Goal: Task Accomplishment & Management: Use online tool/utility

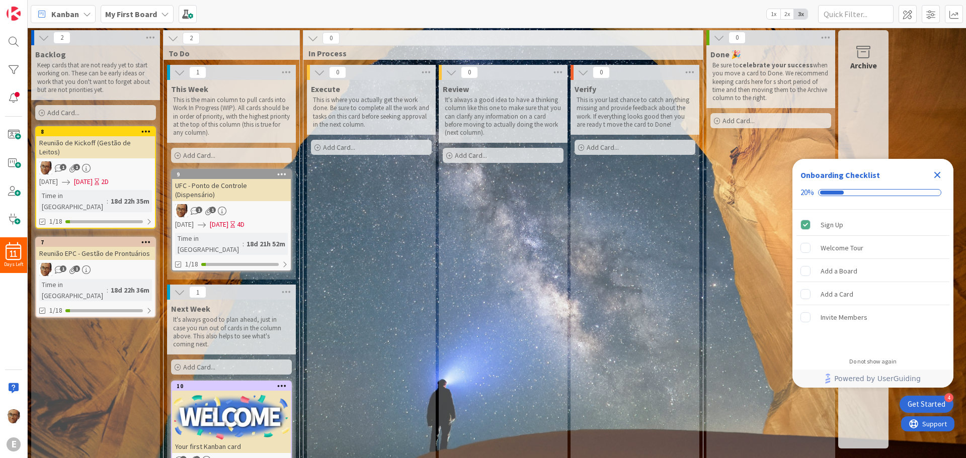
click at [281, 176] on icon at bounding box center [282, 174] width 10 height 7
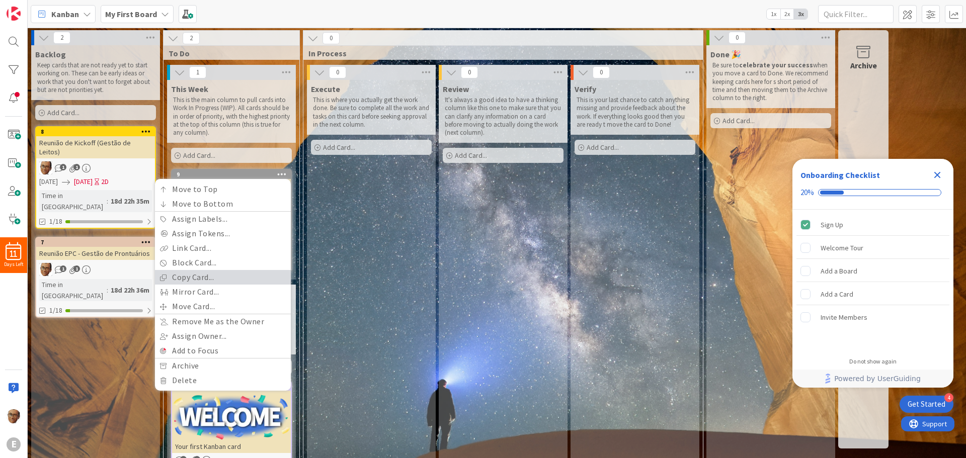
click at [197, 280] on link "Copy Card..." at bounding box center [223, 277] width 136 height 15
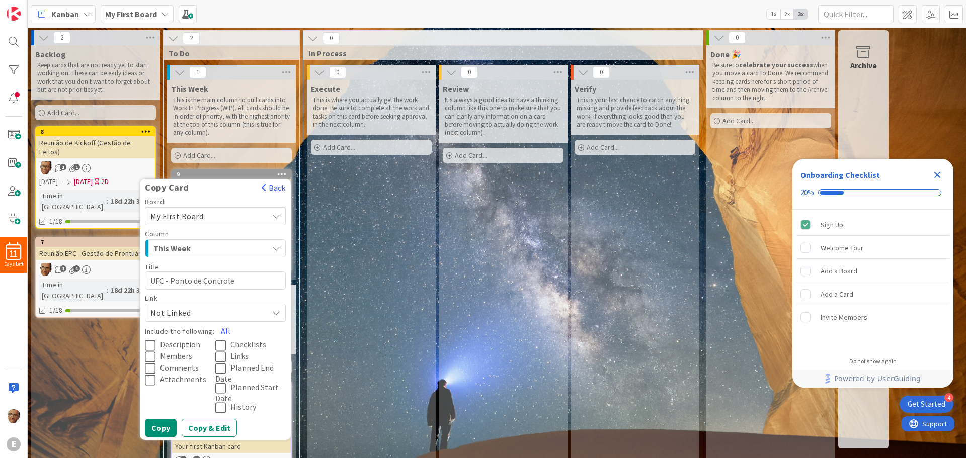
click at [247, 244] on div "This Week" at bounding box center [209, 249] width 117 height 16
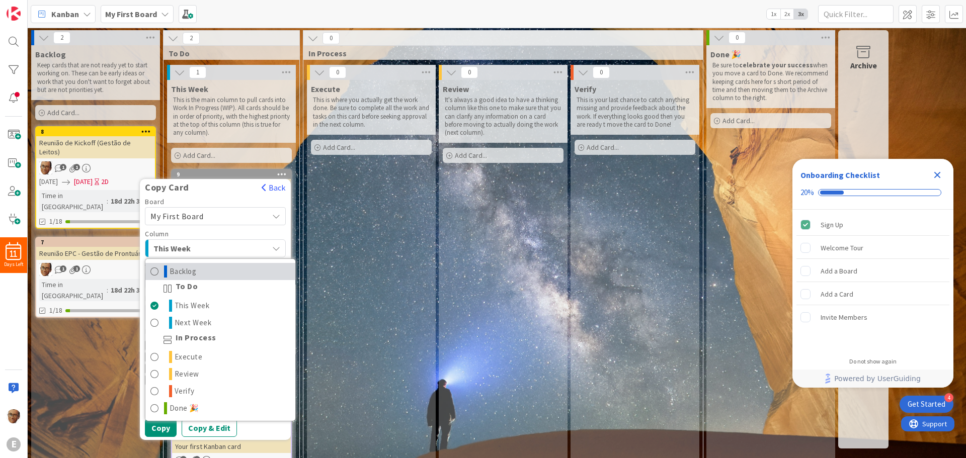
click at [188, 273] on span "Backlog" at bounding box center [183, 272] width 27 height 12
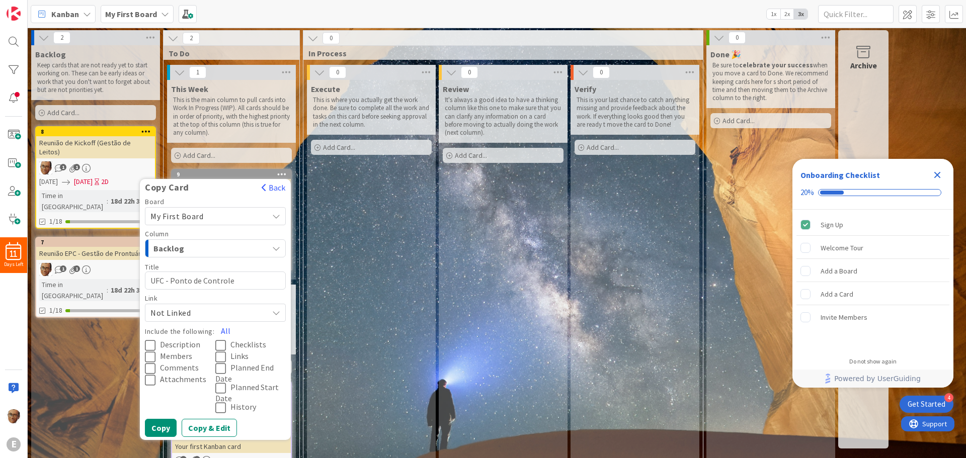
click at [274, 248] on icon "button" at bounding box center [276, 249] width 8 height 8
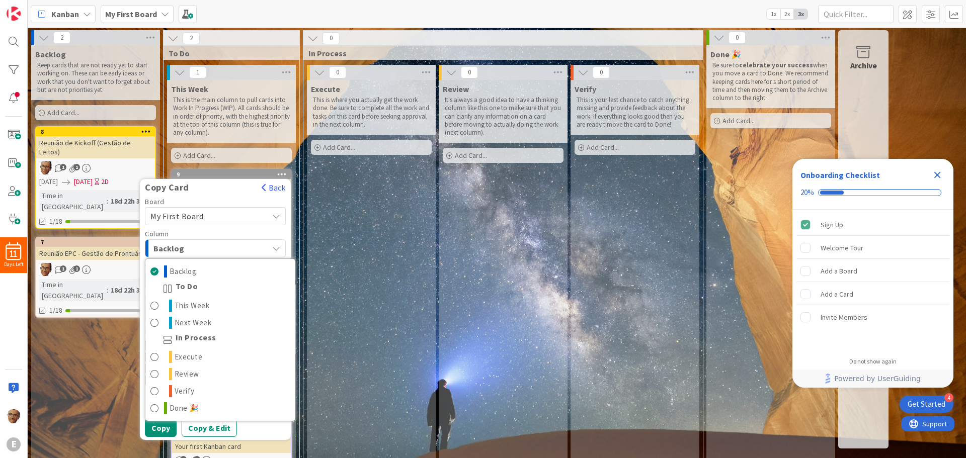
click at [187, 287] on span "To Do" at bounding box center [187, 289] width 23 height 12
click at [267, 242] on div "Backlog" at bounding box center [209, 249] width 117 height 16
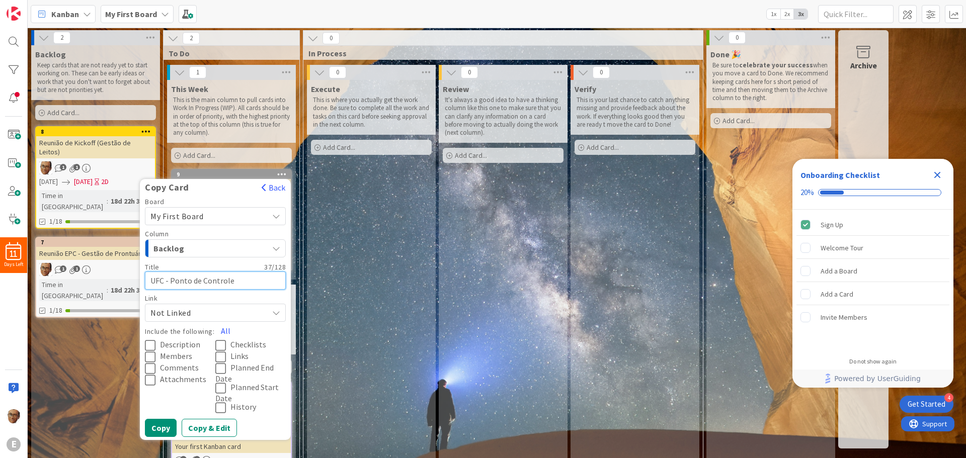
click at [151, 280] on textarea "UFC - Ponto de Controle (Dispensário)" at bounding box center [215, 281] width 141 height 18
type textarea "x"
type textarea "E"
type textarea "x"
type textarea "EB"
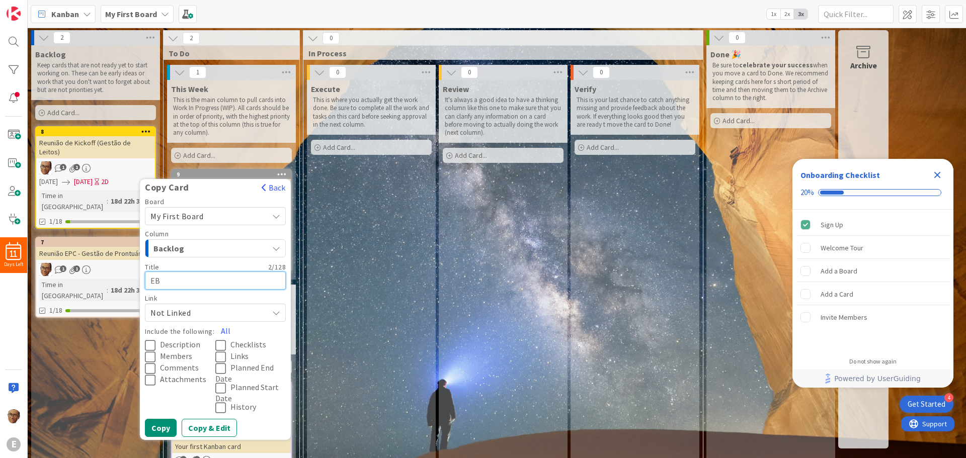
type textarea "x"
type textarea "EBS"
type textarea "x"
type textarea "EBSE"
type textarea "x"
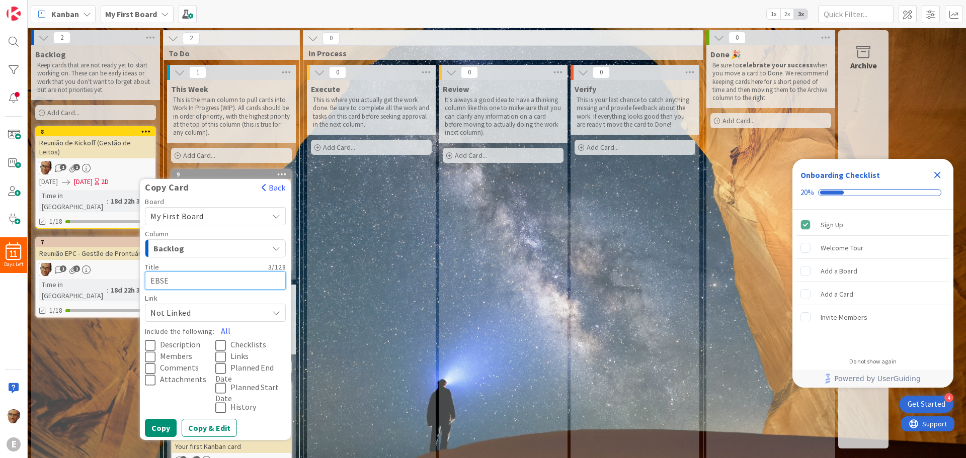
type textarea "EBSER"
type textarea "x"
type textarea "EBSERH"
type textarea "x"
type textarea "EBSERH -"
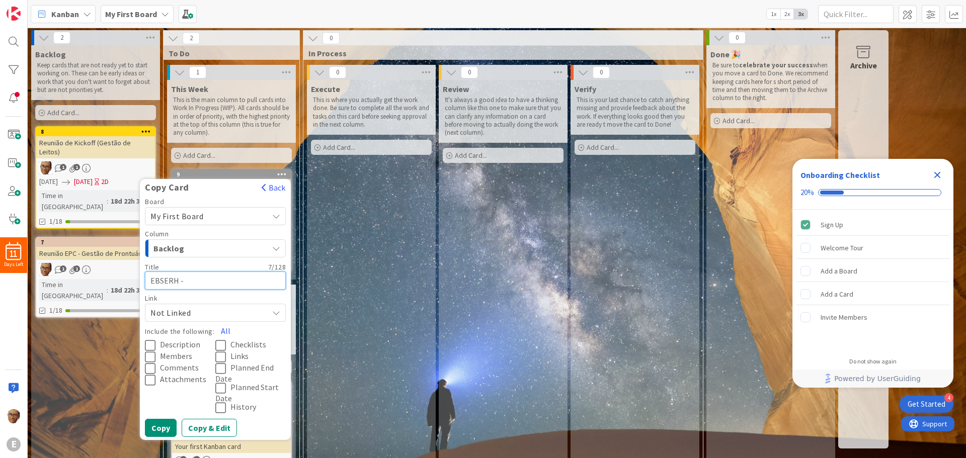
type textarea "x"
type textarea "EBSERH -"
click at [202, 280] on textarea "EBSERH -" at bounding box center [215, 281] width 141 height 18
type textarea "x"
type textarea "EBSERH - E"
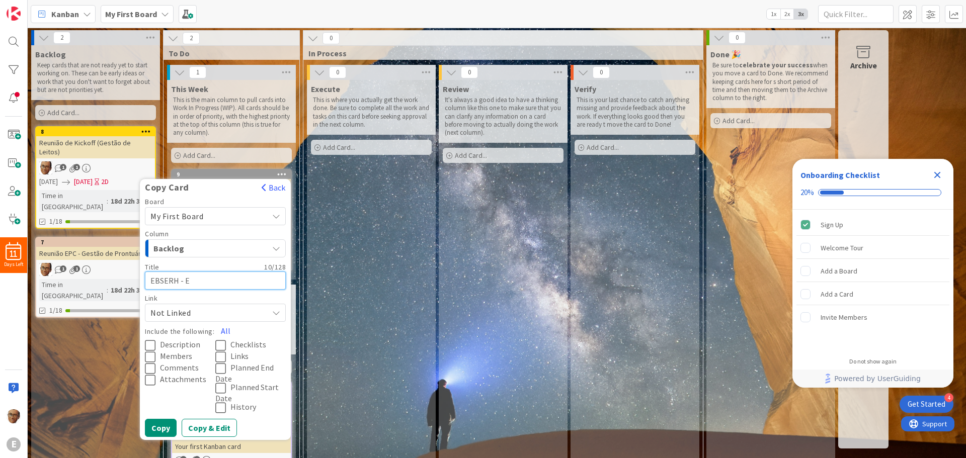
type textarea "x"
type textarea "EBSERH - Ex"
type textarea "x"
type textarea "EBSERH - Exa"
type textarea "x"
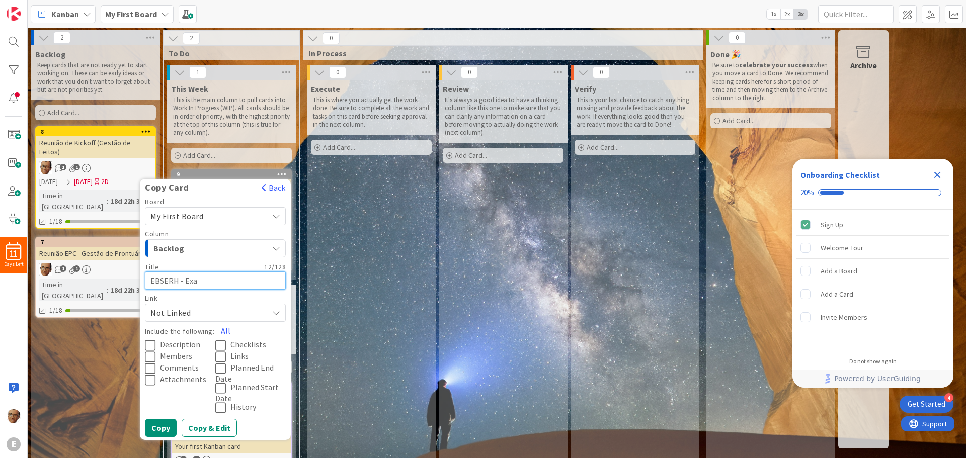
type textarea "EBSERH - Exam"
type textarea "x"
type textarea "EBSERH - Exame"
type textarea "x"
type textarea "EBSERH - Exame"
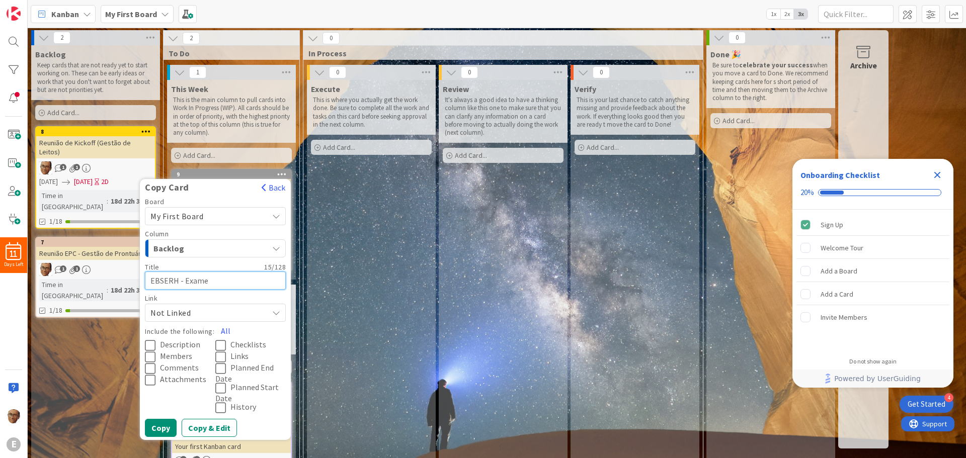
type textarea "x"
type textarea "EBSERH - Exame P"
type textarea "x"
type textarea "EBSERH - Exame Pe"
type textarea "x"
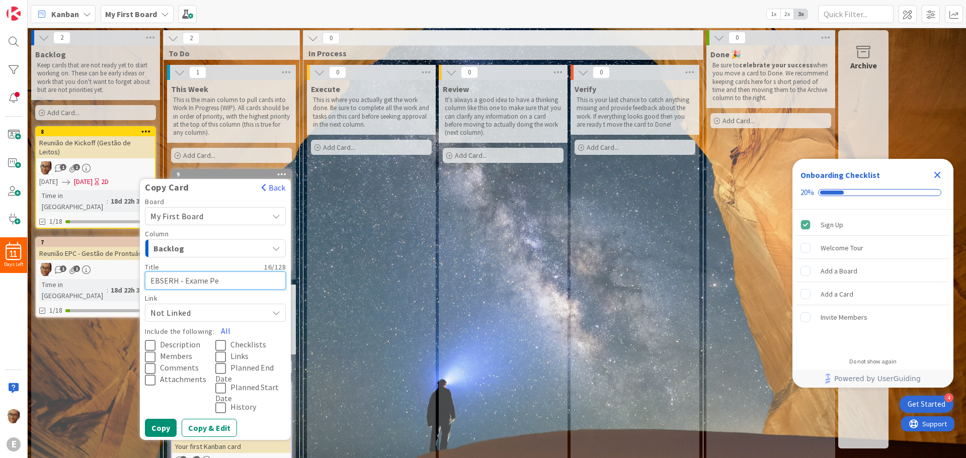
type textarea "EBSERH - Exame Per"
type textarea "x"
type textarea "EBSERH - Exame Peri"
type textarea "x"
type textarea "EBSERH - Exame Perió"
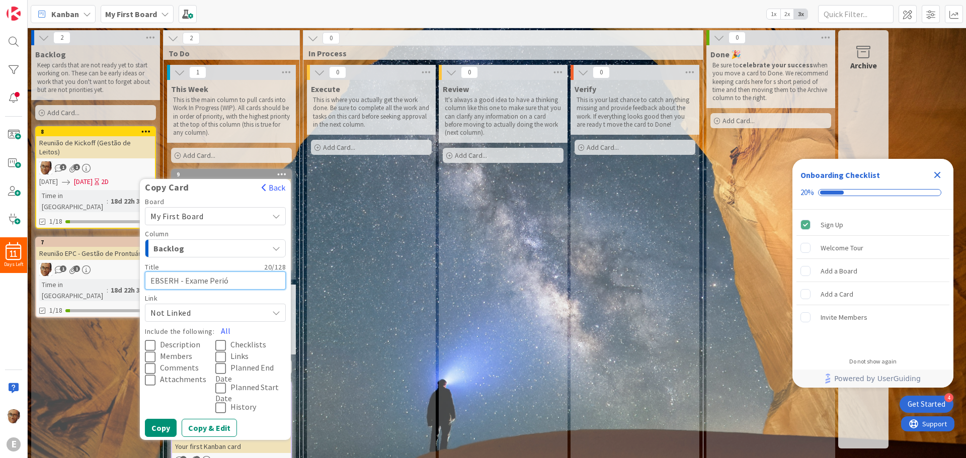
type textarea "x"
type textarea "EBSERH - Exame Periód"
type textarea "x"
type textarea "EBSERH - Exame Periódi"
type textarea "x"
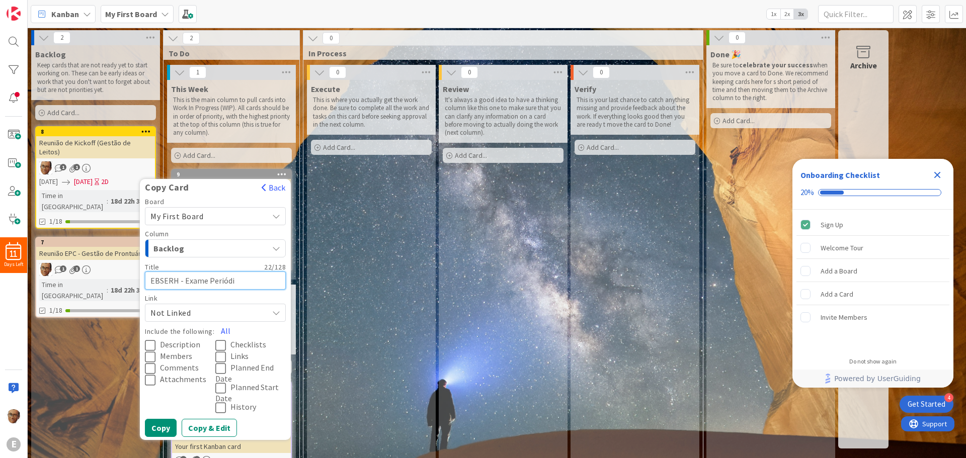
type textarea "EBSERH - Exame Periódic"
type textarea "x"
type textarea "EBSERH - Exame Periódico"
type textarea "x"
type textarea "EBSERH - Exame Periódico"
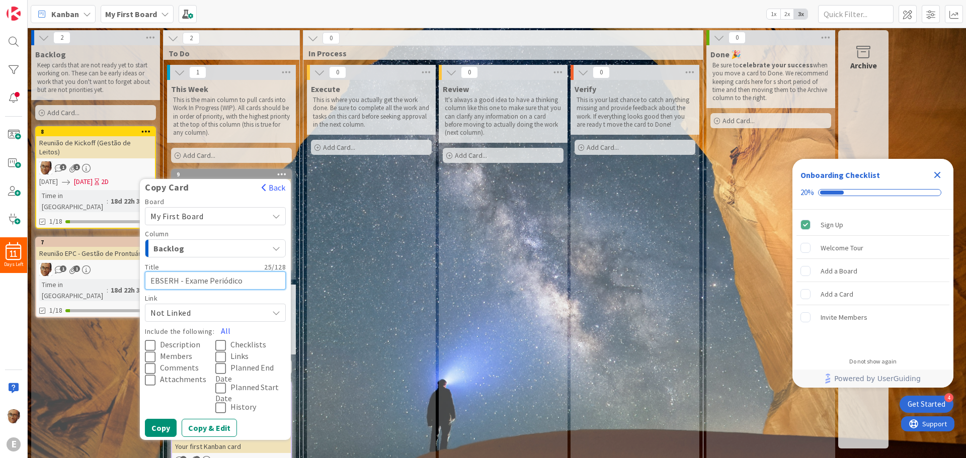
type textarea "x"
type textarea "EBSERH - Exame Periódico E"
type textarea "x"
type textarea "EBSERH - Exame Periódico"
type textarea "x"
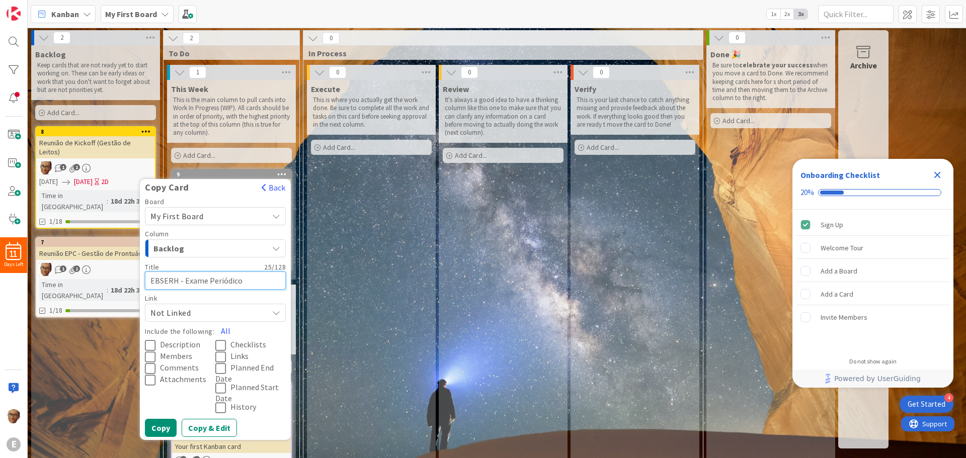
type textarea "EBSERH - Exame Periódico O"
type textarea "x"
type textarea "EBSERH - Exame Periódico Oc"
type textarea "x"
type textarea "EBSERH - Exame Periódico Ocu"
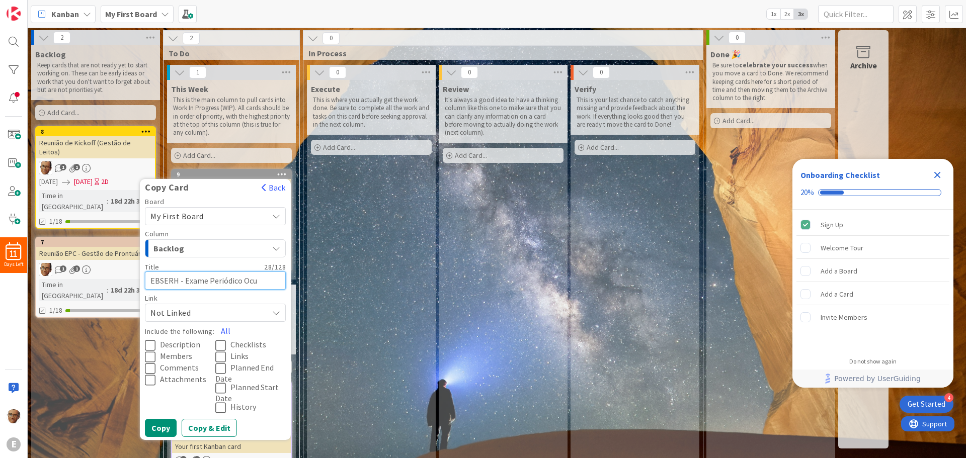
type textarea "x"
type textarea "EBSERH - Exame Periódico Ocup"
type textarea "x"
type textarea "EBSERH - Exame Periódico Ocupa"
type textarea "x"
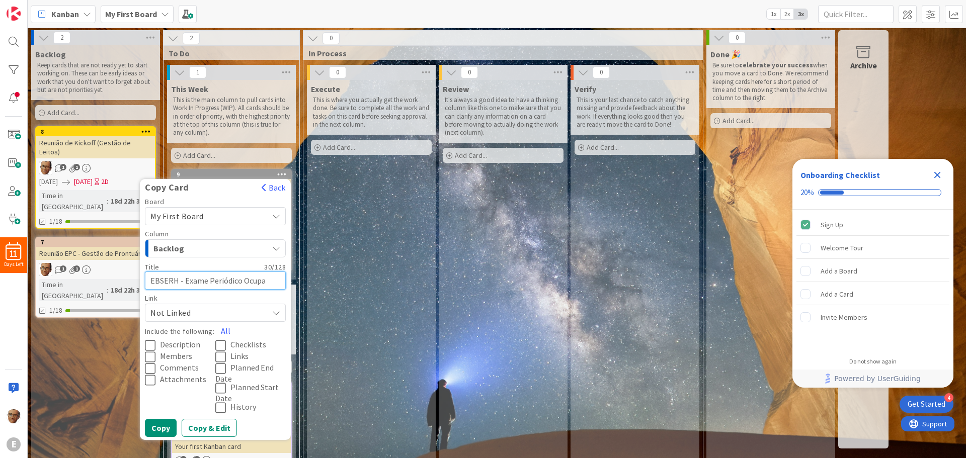
type textarea "EBSERH - Exame Periódico Ocupac"
type textarea "x"
type textarea "EBSERH - Exame Periódico Ocupaco"
type textarea "x"
type textarea "EBSERH - Exame Periódico Ocupacon"
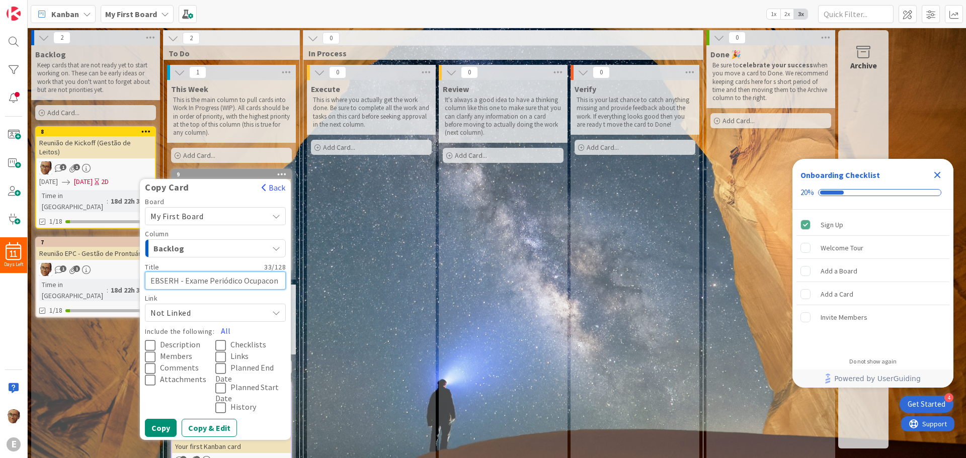
type textarea "x"
type textarea "EBSERH - Exame Periódico Ocupaco"
type textarea "x"
type textarea "EBSERH - Exame Periódico Ocupac"
type textarea "x"
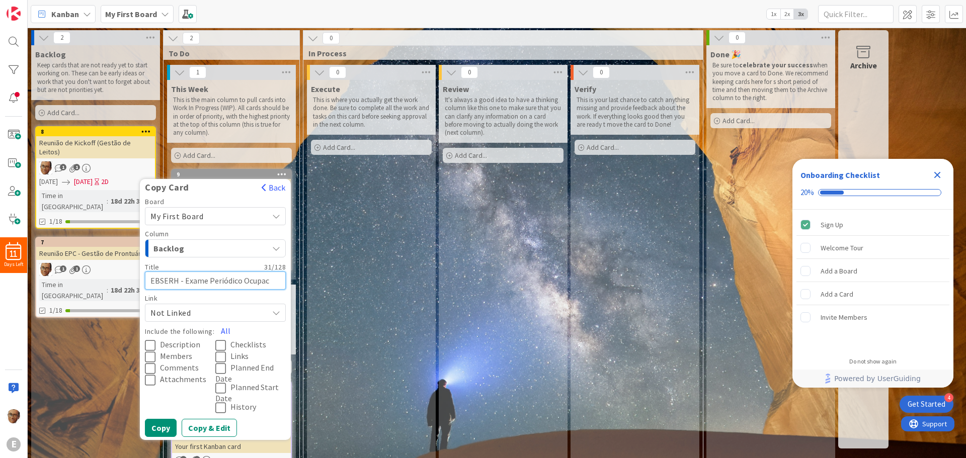
type textarea "EBSERH - Exame Periódico Ocupaci"
type textarea "x"
type textarea "EBSERH - Exame Periódico Ocupacio"
type textarea "x"
type textarea "EBSERH - Exame Periódico Ocupacion"
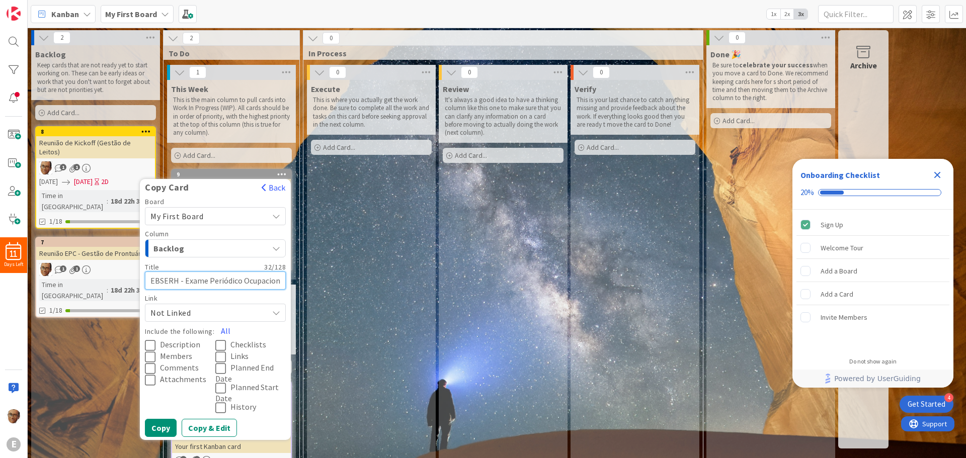
type textarea "x"
type textarea "EBSERH - Exame Periódico Ocupaciona"
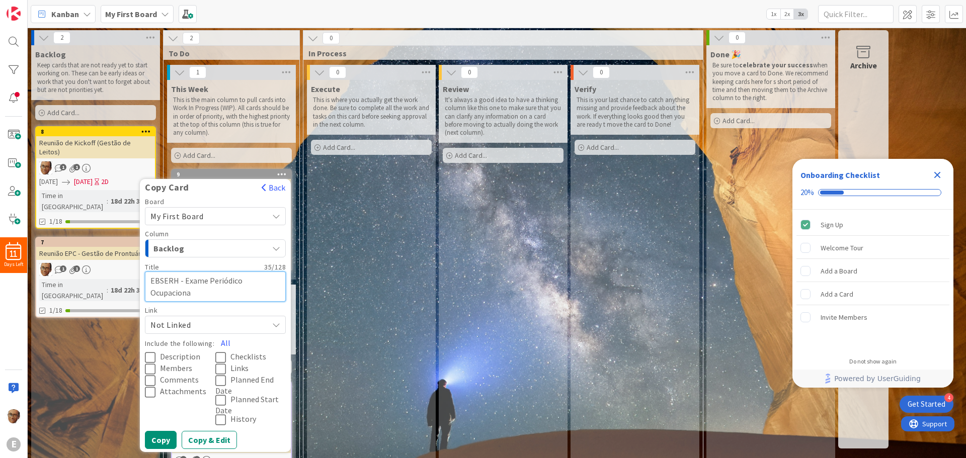
type textarea "x"
type textarea "EBSERH - Exame Periódico Ocupacional"
click at [270, 325] on div "Not Linked" at bounding box center [215, 325] width 141 height 18
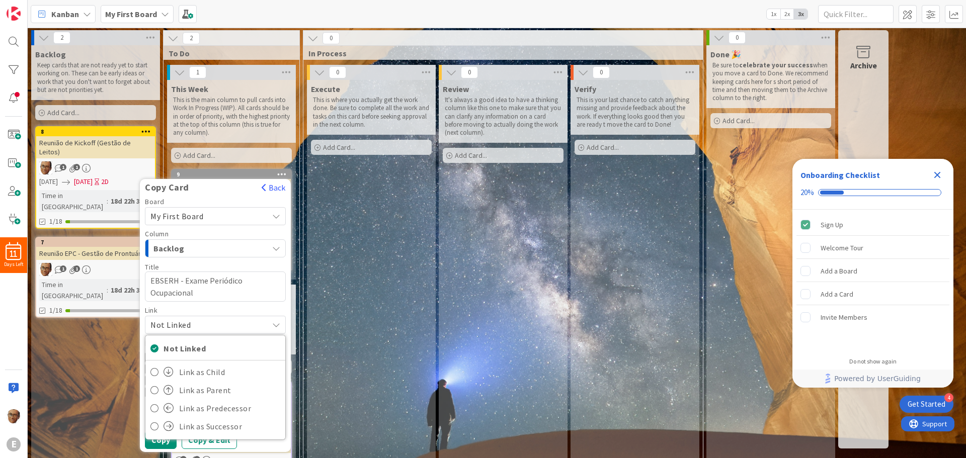
click at [270, 325] on div "Not Linked" at bounding box center [215, 325] width 141 height 18
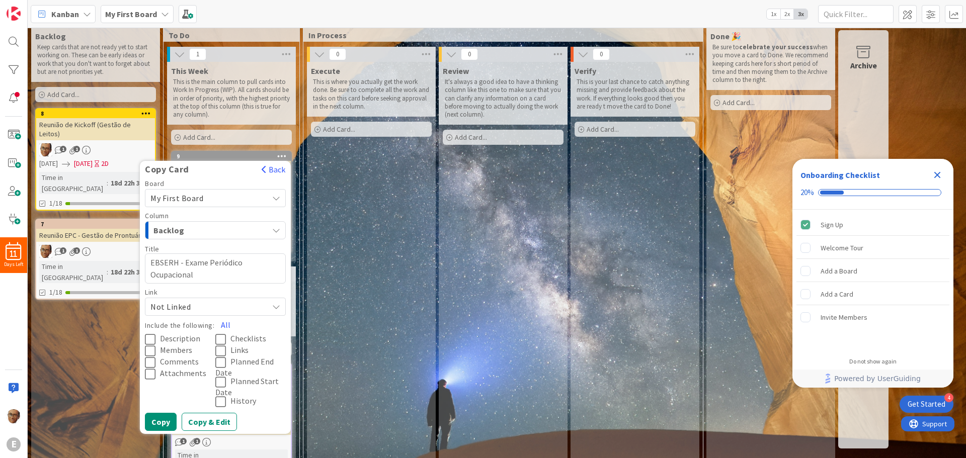
scroll to position [28, 0]
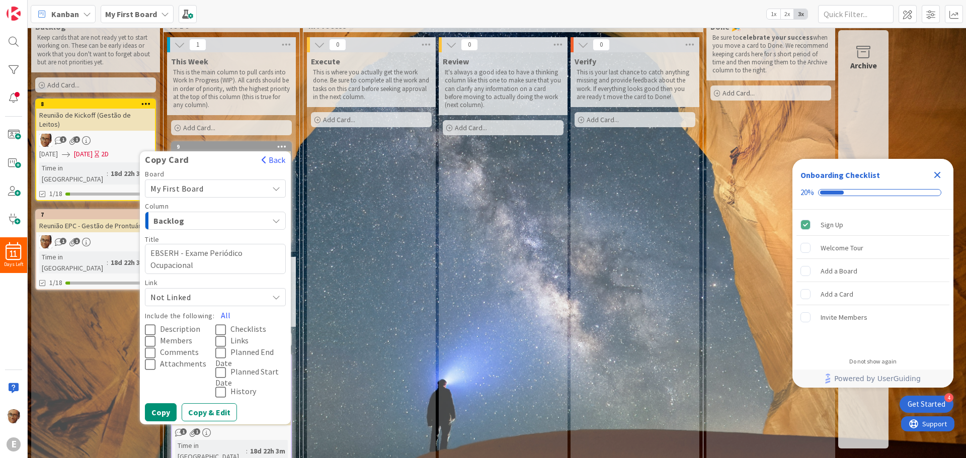
click at [222, 371] on icon at bounding box center [222, 373] width 15 height 12
click at [158, 412] on button "Copy" at bounding box center [161, 413] width 32 height 18
type textarea "x"
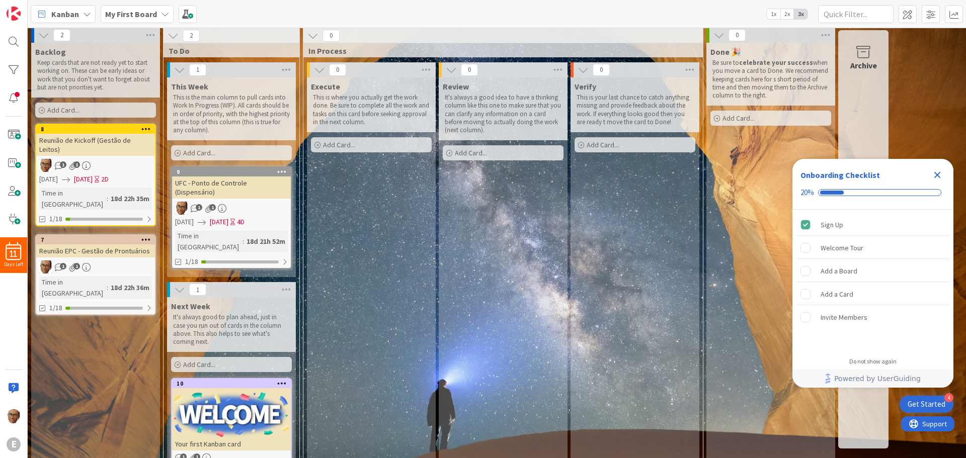
scroll to position [0, 0]
